Goal: Task Accomplishment & Management: Manage account settings

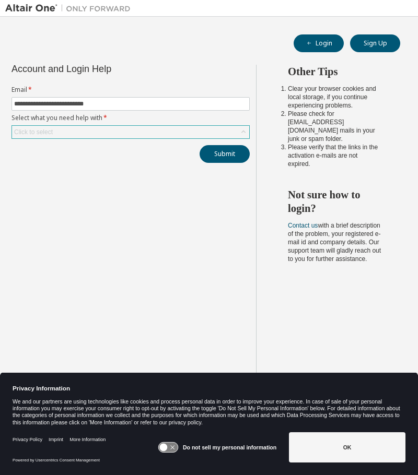
type input "**********"
click at [69, 134] on div "Click to select" at bounding box center [130, 132] width 237 height 13
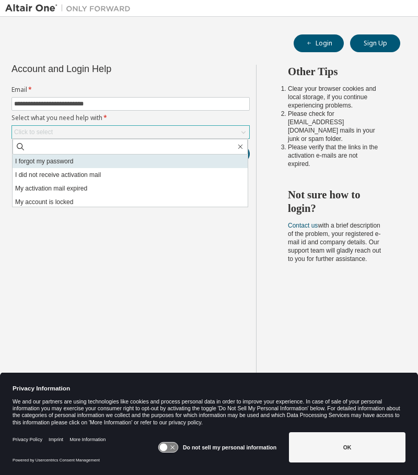
click at [72, 162] on li "I forgot my password" at bounding box center [130, 162] width 235 height 14
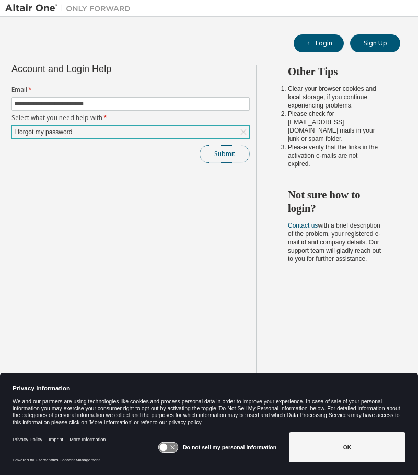
click at [237, 146] on button "Submit" at bounding box center [225, 154] width 50 height 18
click at [223, 154] on button "Submit" at bounding box center [225, 154] width 50 height 18
type input "**********"
click at [236, 156] on button "Submit" at bounding box center [225, 154] width 50 height 18
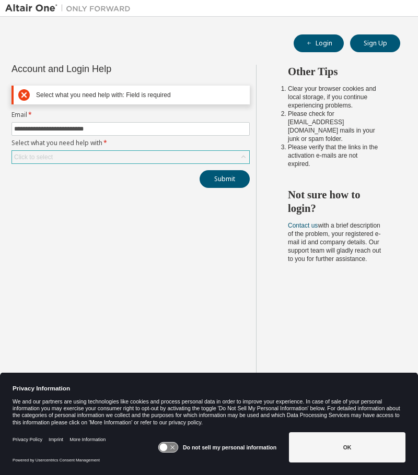
click at [121, 159] on div "Click to select" at bounding box center [130, 157] width 237 height 13
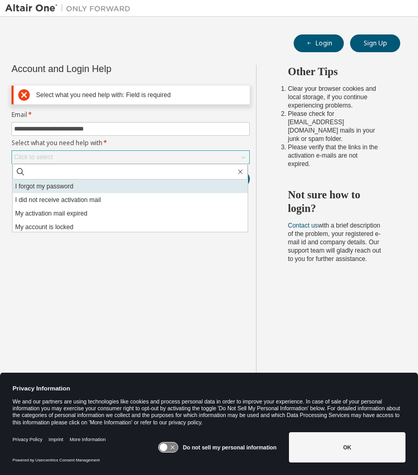
click at [60, 188] on li "I forgot my password" at bounding box center [130, 187] width 235 height 14
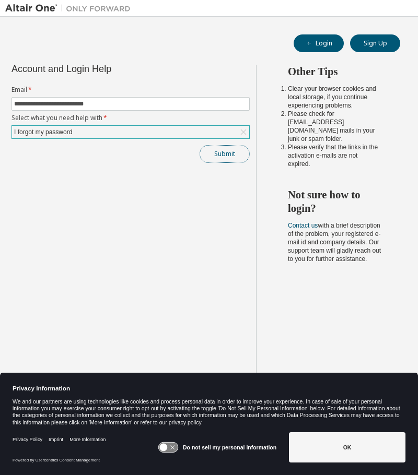
click at [213, 154] on button "Submit" at bounding box center [225, 154] width 50 height 18
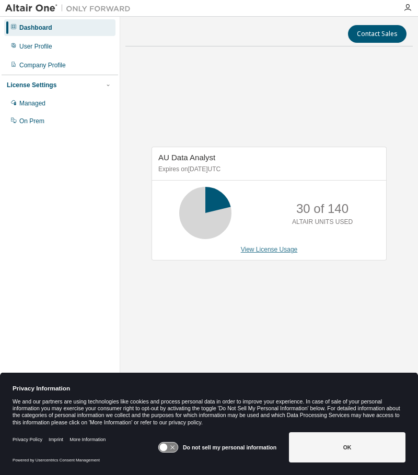
click at [269, 251] on link "View License Usage" at bounding box center [269, 249] width 57 height 7
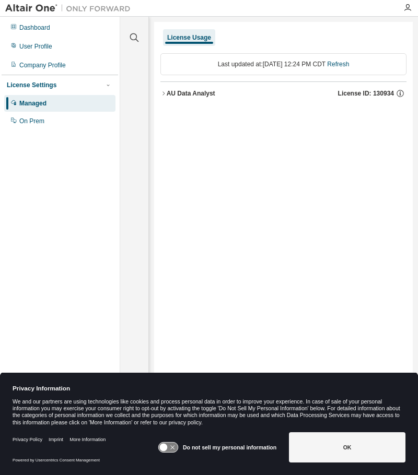
click at [178, 401] on div "We and our partners are using technologies like cookies and process personal da…" at bounding box center [209, 413] width 393 height 28
click at [38, 47] on div "User Profile" at bounding box center [35, 46] width 33 height 8
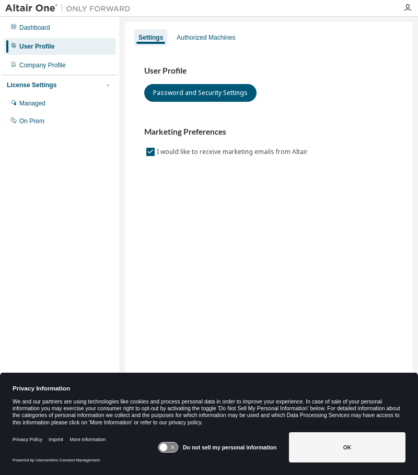
click at [44, 439] on div "Privacy Policy Imprint" at bounding box center [41, 440] width 57 height 24
click at [229, 34] on div "Authorized Machines" at bounding box center [206, 37] width 59 height 8
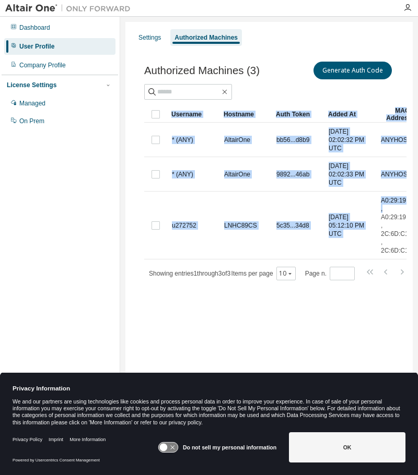
drag, startPoint x: 417, startPoint y: 206, endPoint x: 483, endPoint y: 198, distance: 65.8
click at [417, 198] on html "Dashboard User Profile Company Profile License Settings Managed On Prem Setting…" at bounding box center [209, 237] width 418 height 475
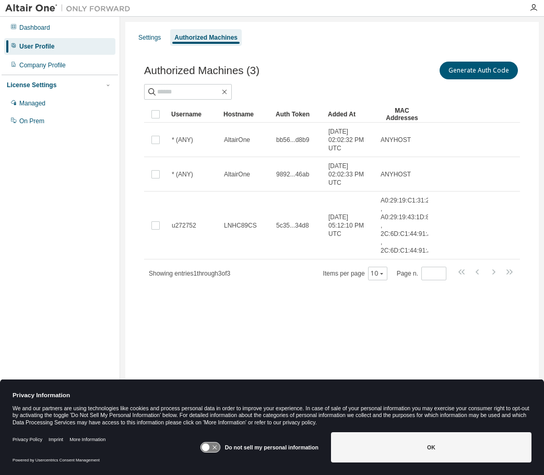
click at [157, 428] on div "Privacy Policy Imprint More Information" at bounding box center [107, 440] width 188 height 24
click at [417, 67] on button "Generate Auth Code" at bounding box center [479, 71] width 78 height 18
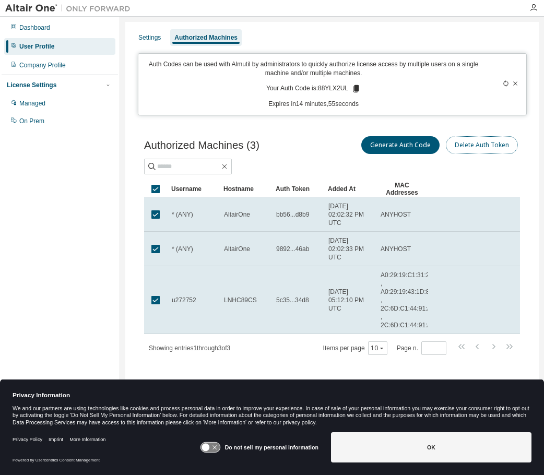
click at [417, 149] on button "Delete Auth Token" at bounding box center [482, 145] width 72 height 18
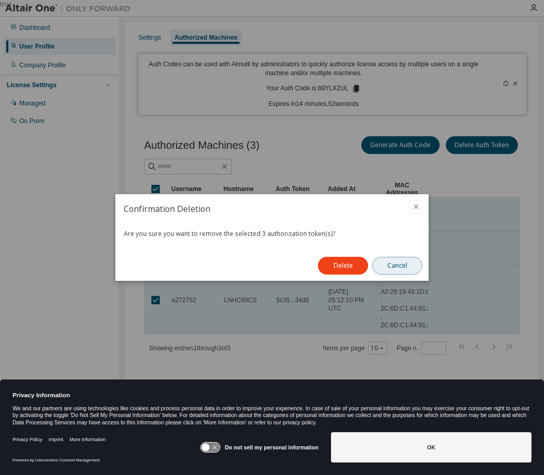
click at [397, 268] on button "Cancel" at bounding box center [397, 266] width 50 height 18
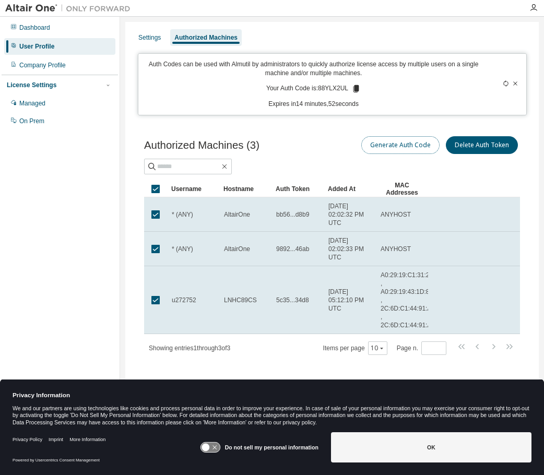
click at [405, 146] on button "Generate Auth Code" at bounding box center [400, 145] width 78 height 18
click at [400, 144] on button "Generate Auth Code" at bounding box center [400, 145] width 78 height 18
click at [359, 87] on icon at bounding box center [357, 88] width 6 height 7
